Goal: Task Accomplishment & Management: Manage account settings

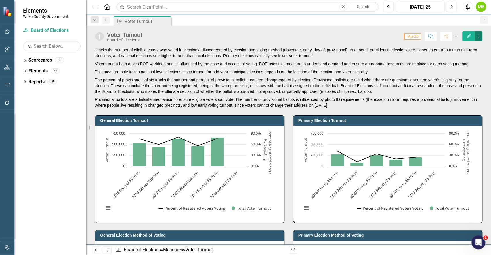
click at [479, 37] on button "button" at bounding box center [478, 36] width 7 height 10
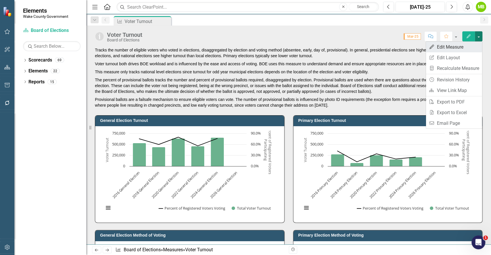
click at [463, 44] on link "Edit Edit Measure" at bounding box center [454, 47] width 56 height 11
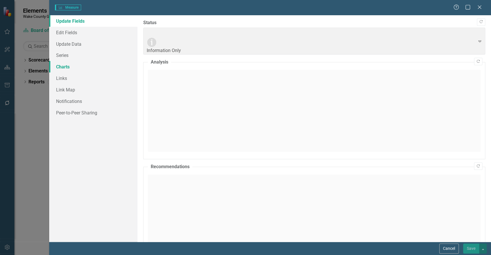
click at [69, 66] on link "Charts" at bounding box center [93, 67] width 88 height 12
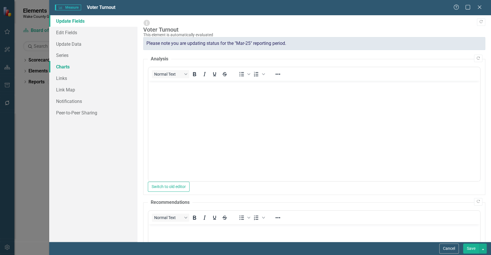
click at [74, 66] on link "Charts" at bounding box center [93, 67] width 88 height 12
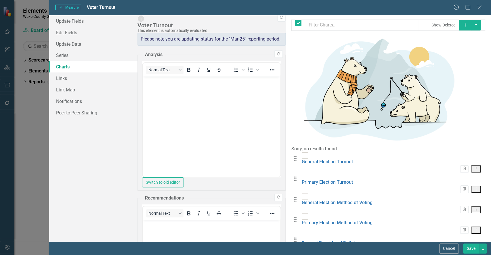
checkbox input "false"
click at [474, 249] on icon "Dropdown Menu" at bounding box center [476, 251] width 5 height 4
click at [456, 134] on link "Copy Duplicate Chart" at bounding box center [457, 134] width 45 height 11
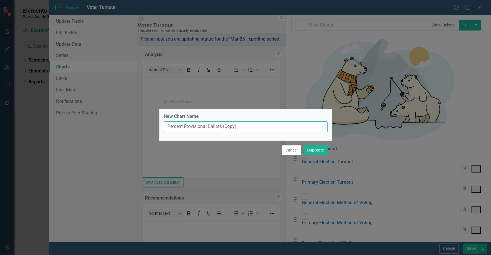
drag, startPoint x: 271, startPoint y: 125, endPoint x: 147, endPoint y: 123, distance: 123.5
click at [147, 123] on div "Duplicate Chart New Chart Name Percent Provisional Ballots (Copy) Cancel Duplic…" at bounding box center [245, 127] width 491 height 255
type input "Method of Voting"
click at [290, 155] on button "Cancel" at bounding box center [292, 150] width 20 height 10
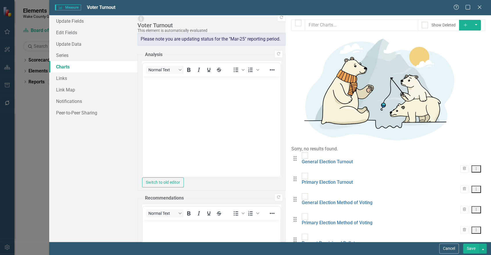
drag, startPoint x: 423, startPoint y: 48, endPoint x: 466, endPoint y: 261, distance: 217.8
click at [466, 255] on html "Elements Wake County Government Scorecard Board of Elections Search Dropdown Sc…" at bounding box center [245, 127] width 491 height 255
click at [451, 248] on button "Cancel" at bounding box center [449, 249] width 20 height 10
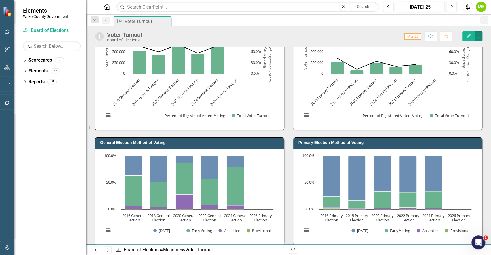
scroll to position [158, 0]
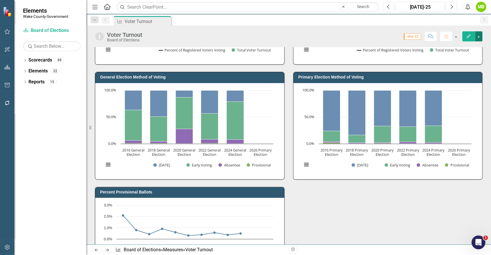
click at [481, 38] on button "button" at bounding box center [478, 36] width 7 height 10
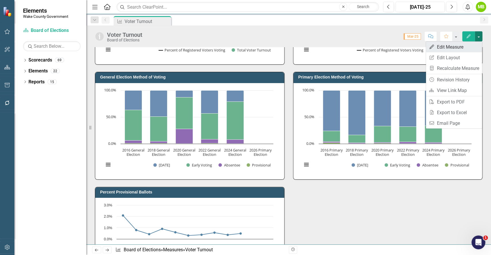
click at [470, 44] on link "Edit Edit Measure" at bounding box center [454, 47] width 56 height 11
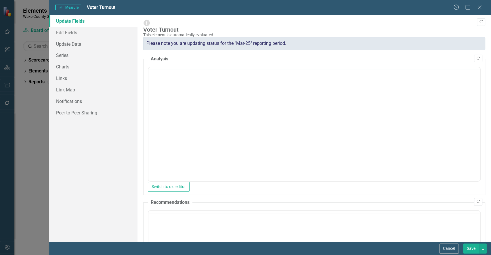
scroll to position [0, 0]
click at [73, 66] on link "Charts" at bounding box center [93, 67] width 88 height 12
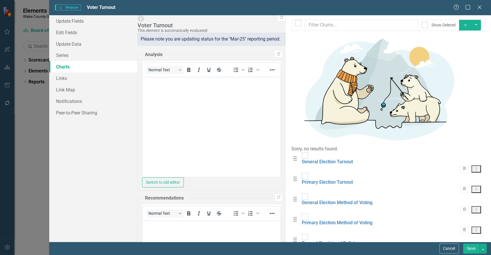
click at [472, 247] on button "Dropdown Menu" at bounding box center [476, 250] width 9 height 7
click at [464, 132] on link "Copy Duplicate Chart" at bounding box center [457, 134] width 45 height 11
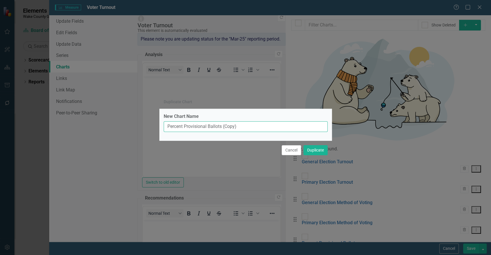
click at [166, 125] on input "Percent Provisional Ballots (Copy)" at bounding box center [246, 126] width 164 height 11
type input "General Election: Absentee, Early Voting and [DATE] Percent"
click at [316, 155] on button "Duplicate" at bounding box center [316, 150] width 24 height 10
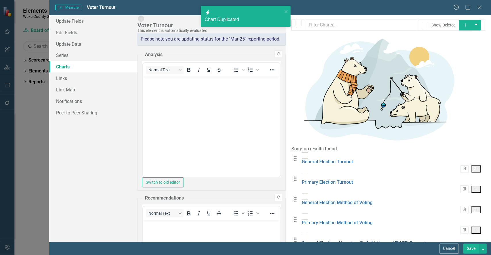
click at [302, 241] on link "General Election: Absentee, Early Voting and [DATE] Percent" at bounding box center [364, 243] width 124 height 5
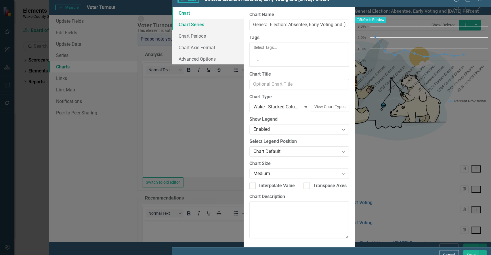
click at [172, 30] on link "Chart Series" at bounding box center [208, 25] width 72 height 12
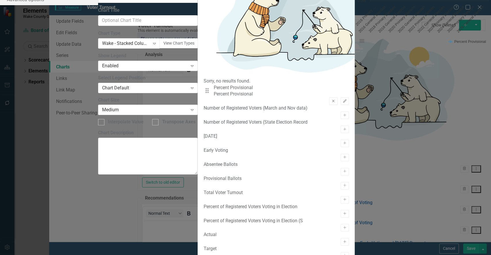
click at [329, 98] on button "Remove" at bounding box center [333, 101] width 8 height 7
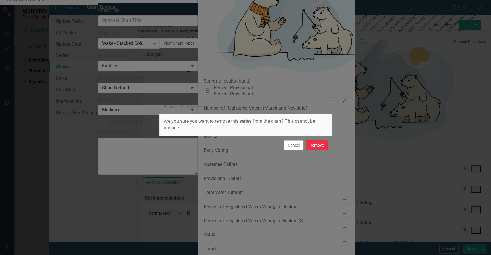
click at [320, 148] on button "Remove" at bounding box center [317, 145] width 22 height 10
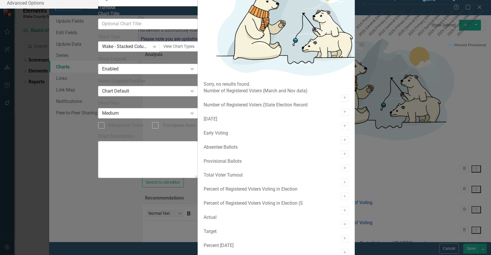
scroll to position [68, 0]
click at [343, 251] on icon "Activate" at bounding box center [345, 252] width 4 height 3
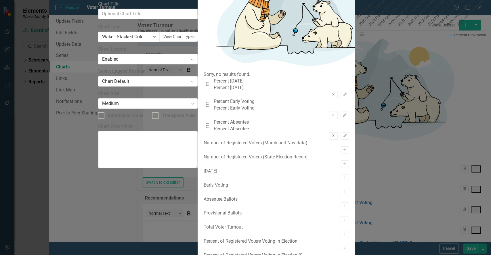
scroll to position [0, 0]
drag, startPoint x: 191, startPoint y: 62, endPoint x: 187, endPoint y: 45, distance: 17.5
click at [203, 78] on div "Drag Percent [DATE] Percent [DATE] Remove Edit Drag Percent Early Voting Percen…" at bounding box center [276, 109] width 146 height 62
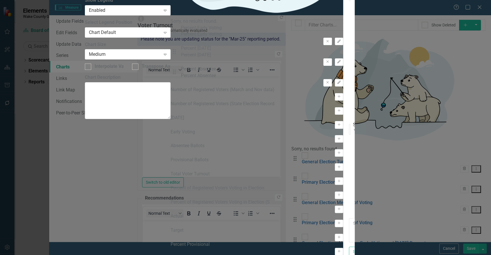
click at [353, 226] on div at bounding box center [353, 229] width 0 height 6
click at [355, 165] on div "General Election: Absentee, Early Voting and [DATE] Percent Recalculate Refresh…" at bounding box center [423, 127] width 136 height 470
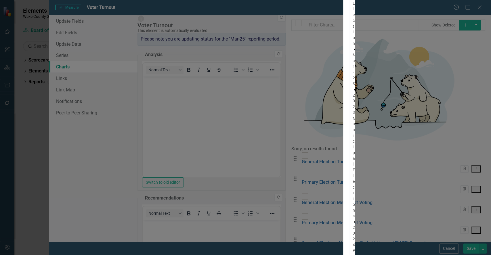
click at [353, 90] on icon "Remove Mar-23" at bounding box center [355, 90] width 4 height 4
click at [353, 200] on icon "Remove 2023 Municipal Elections" at bounding box center [355, 202] width 4 height 4
click at [354, 250] on icon "Remove 2024 Primary Election" at bounding box center [355, 251] width 2 height 2
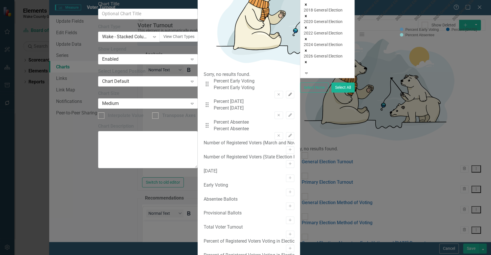
click at [292, 93] on icon "Edit" at bounding box center [290, 94] width 4 height 3
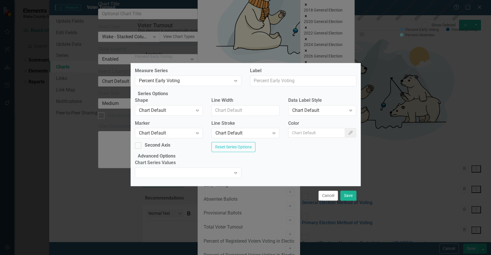
click at [186, 114] on div "Shape Chart Default Expand" at bounding box center [169, 108] width 77 height 22
click at [183, 112] on div "Chart Default Expand" at bounding box center [169, 110] width 68 height 10
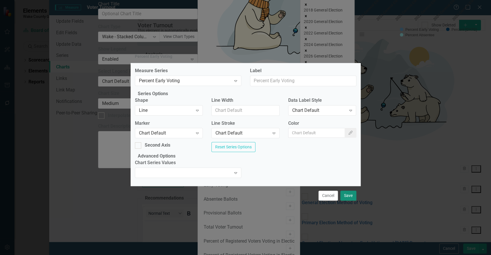
click at [348, 201] on button "Save" at bounding box center [348, 196] width 16 height 10
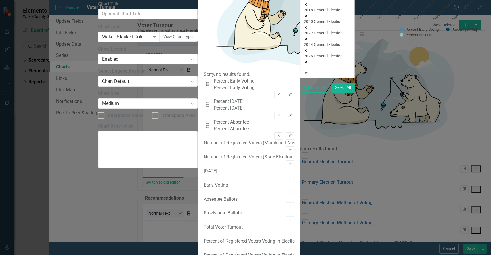
click at [292, 114] on icon "Edit" at bounding box center [290, 115] width 4 height 3
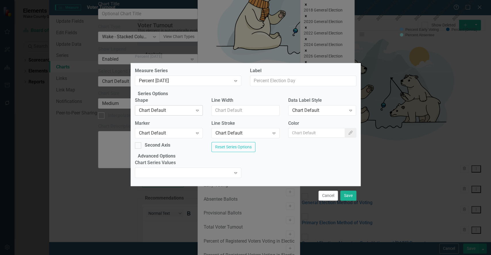
click at [189, 109] on div "Chart Default" at bounding box center [166, 110] width 54 height 7
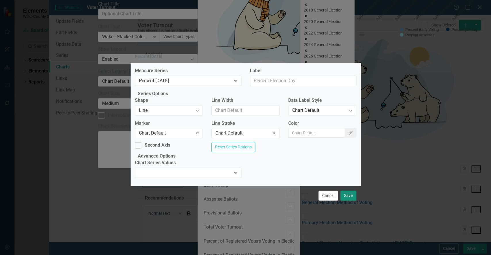
click at [349, 201] on button "Save" at bounding box center [348, 196] width 16 height 10
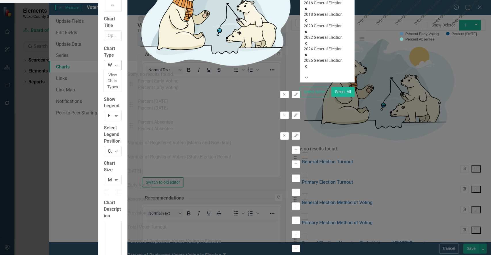
click at [111, 68] on div "Wake - Stacked Column" at bounding box center [109, 65] width 3 height 7
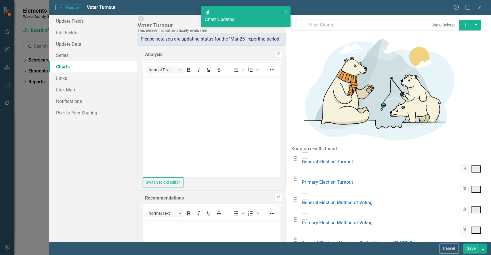
click at [474, 250] on button "Save" at bounding box center [471, 249] width 16 height 10
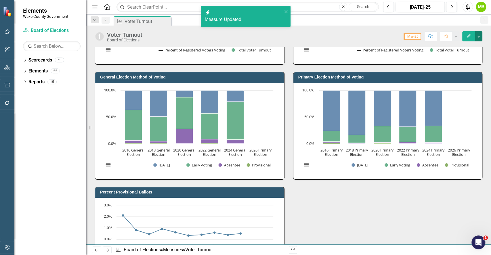
click at [479, 37] on button "button" at bounding box center [478, 36] width 7 height 10
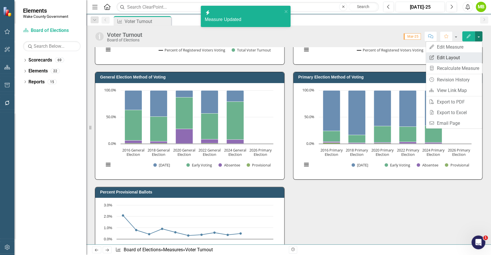
click at [456, 55] on link "Edit Report Edit Layout" at bounding box center [454, 57] width 56 height 11
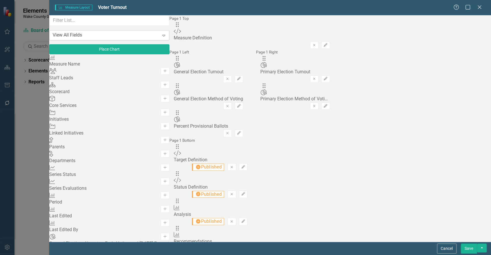
click at [82, 39] on div "View All Fields" at bounding box center [67, 35] width 29 height 7
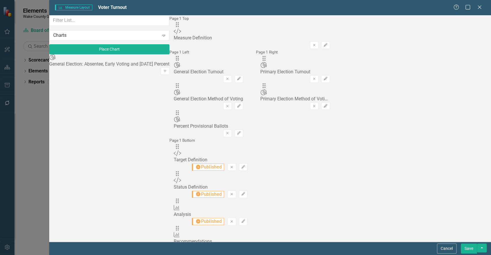
click at [163, 70] on icon "Add" at bounding box center [165, 70] width 4 height 3
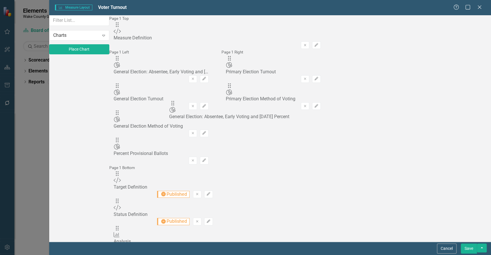
drag, startPoint x: 177, startPoint y: 41, endPoint x: 179, endPoint y: 110, distance: 69.4
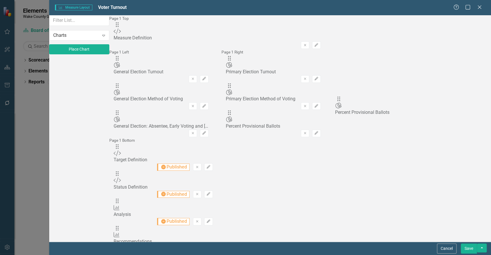
drag, startPoint x: 180, startPoint y: 129, endPoint x: 349, endPoint y: 105, distance: 170.1
click at [474, 248] on button "Save" at bounding box center [469, 249] width 16 height 10
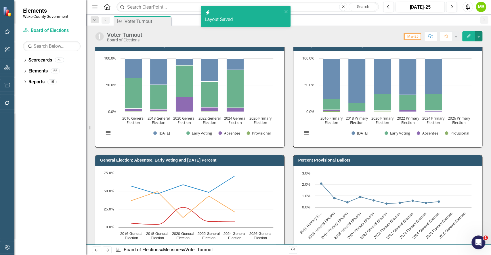
scroll to position [198, 0]
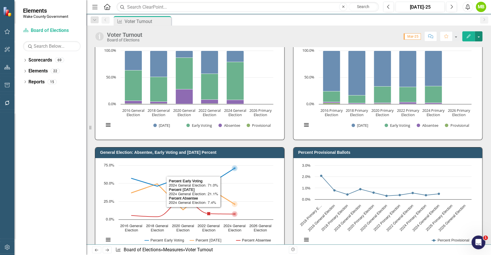
drag, startPoint x: 201, startPoint y: 183, endPoint x: 233, endPoint y: 201, distance: 36.7
click at [233, 201] on g "Interactive chart" at bounding box center [183, 191] width 107 height 52
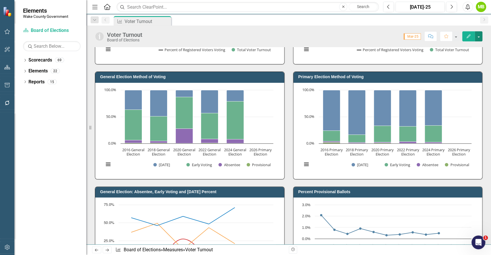
scroll to position [161, 0]
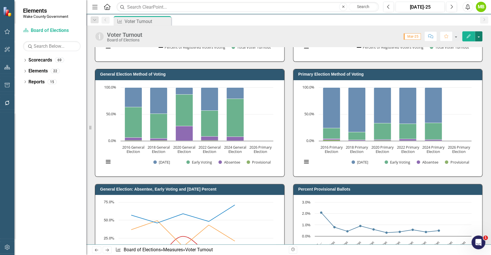
click at [480, 35] on button "button" at bounding box center [478, 36] width 7 height 10
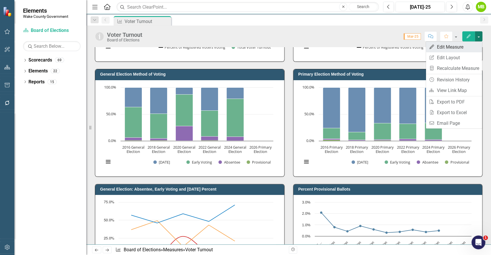
click at [460, 43] on link "Edit Edit Measure" at bounding box center [454, 47] width 56 height 11
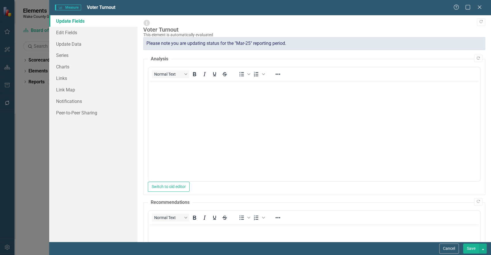
scroll to position [0, 0]
click at [70, 68] on link "Charts" at bounding box center [93, 67] width 88 height 12
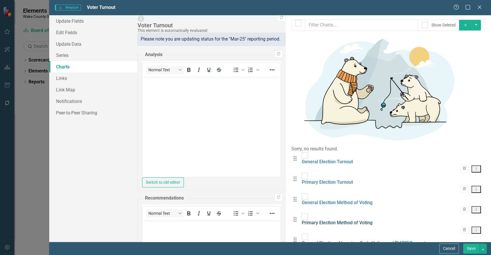
click at [302, 220] on link "Primary Election Method of Voting" at bounding box center [337, 222] width 71 height 5
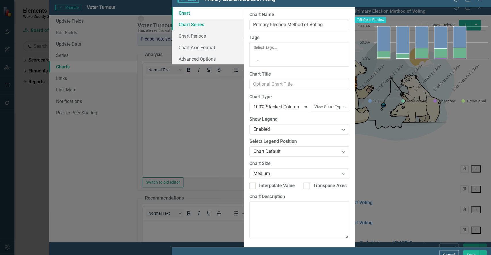
click at [172, 30] on link "Chart Series" at bounding box center [208, 25] width 72 height 12
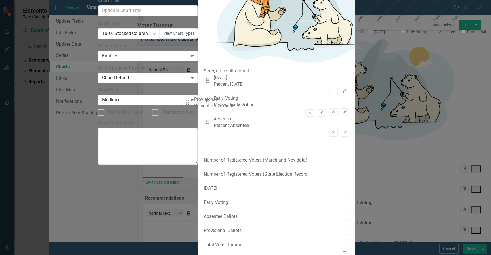
click at [203, 103] on div "Drag [DATE] Percent [DATE] Remove Edit Drag Early Voting Percent Early Voting R…" at bounding box center [276, 116] width 146 height 83
drag, startPoint x: 190, startPoint y: 43, endPoint x: 188, endPoint y: 105, distance: 61.3
click at [203, 105] on div "Drag [DATE] Percent [DATE] Remove Edit Drag Early Voting Percent Early Voting R…" at bounding box center [276, 116] width 146 height 83
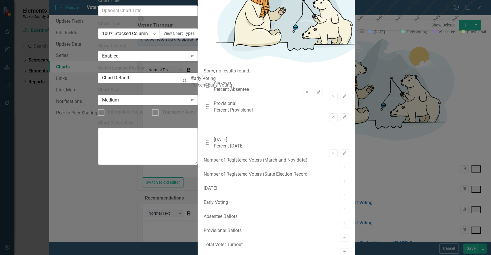
drag, startPoint x: 189, startPoint y: 40, endPoint x: 188, endPoint y: 81, distance: 40.9
click at [203, 81] on div "Drag Early Voting Percent Early Voting Remove Edit Drag Absentee Percent Absent…" at bounding box center [276, 116] width 146 height 83
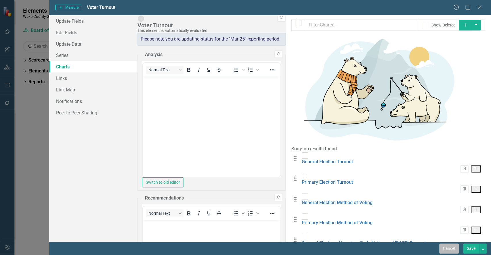
click at [456, 248] on button "Cancel" at bounding box center [449, 249] width 20 height 10
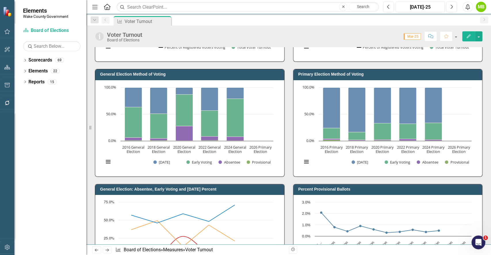
drag, startPoint x: 491, startPoint y: 94, endPoint x: 490, endPoint y: 70, distance: 23.9
click at [490, 68] on div "Tracks the number of eligible voters who voted in elections, disaggregated by e…" at bounding box center [288, 145] width 405 height 197
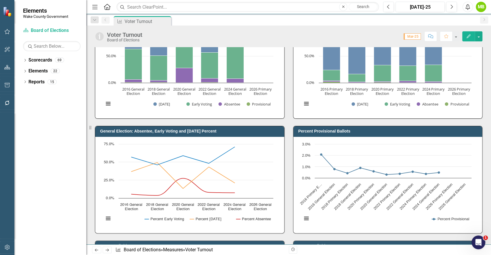
scroll to position [224, 0]
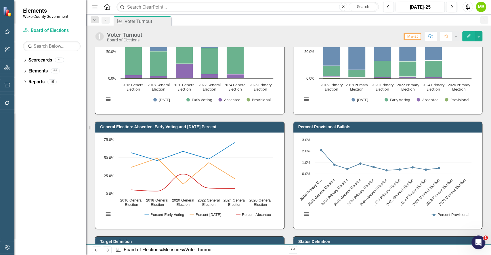
drag, startPoint x: 491, startPoint y: 98, endPoint x: 491, endPoint y: 102, distance: 3.7
click at [491, 102] on div "Tracks the number of eligible voters who voted in elections, disaggregated by e…" at bounding box center [288, 145] width 405 height 197
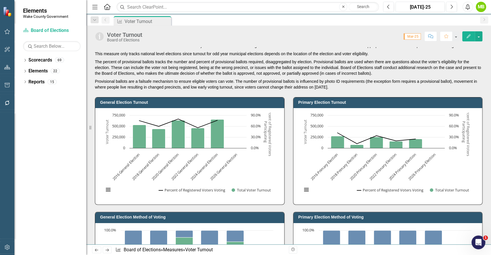
scroll to position [0, 0]
